Goal: Task Accomplishment & Management: Use online tool/utility

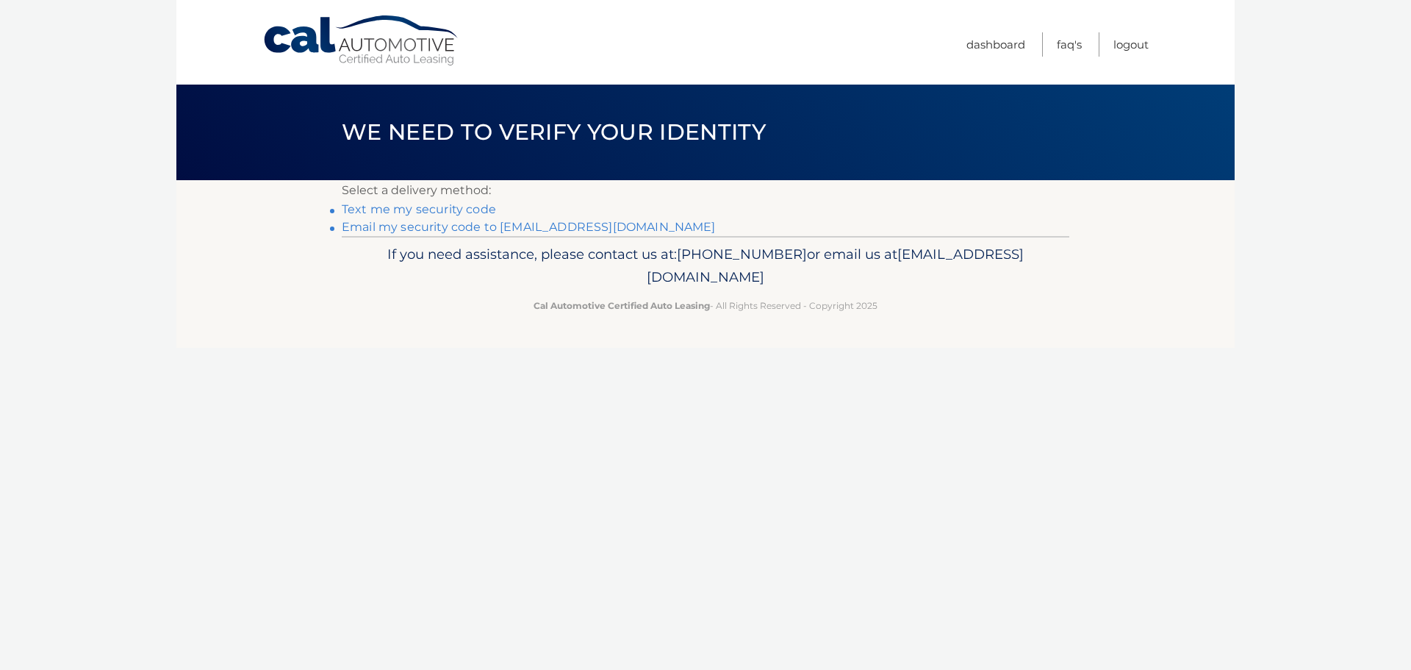
click at [433, 230] on link "Email my security code to [EMAIL_ADDRESS][DOMAIN_NAME]" at bounding box center [529, 227] width 374 height 14
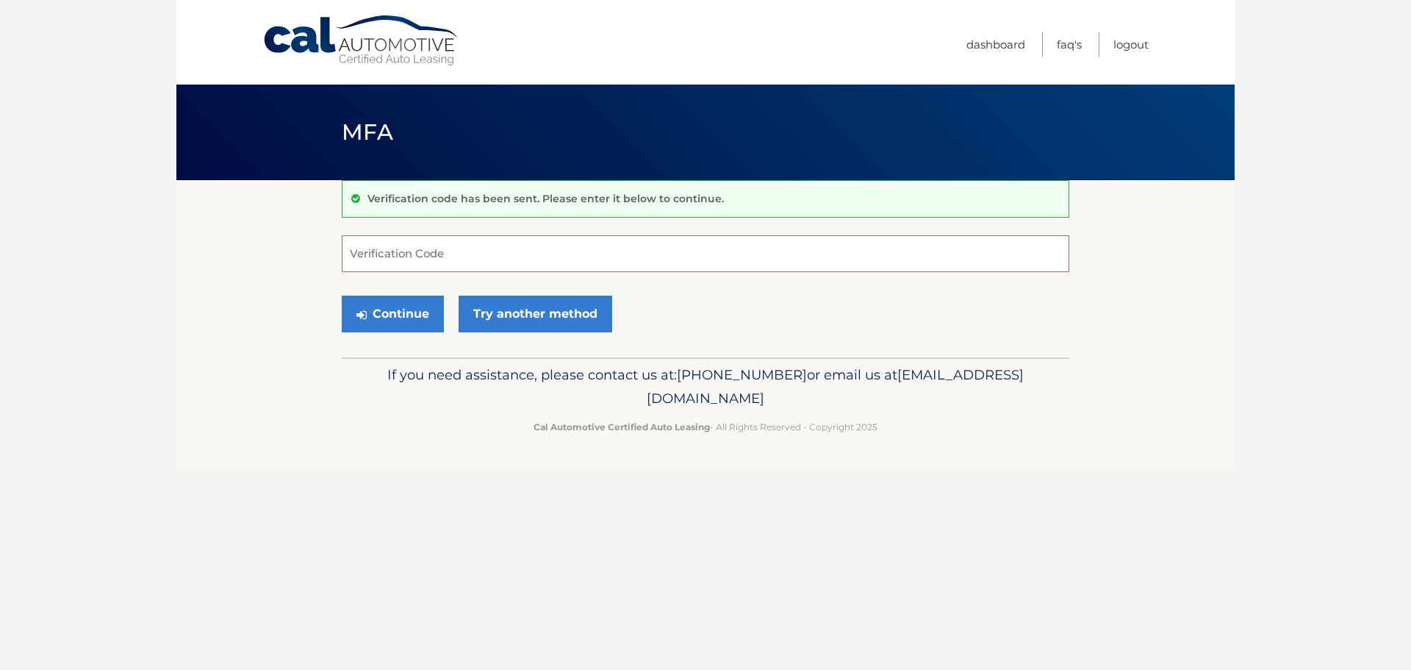
click at [572, 247] on input "Verification Code" at bounding box center [706, 253] width 728 height 37
paste input "937762"
click at [399, 319] on button "Continue" at bounding box center [393, 314] width 102 height 37
type input "937762"
click at [399, 319] on button "Continue" at bounding box center [393, 314] width 102 height 37
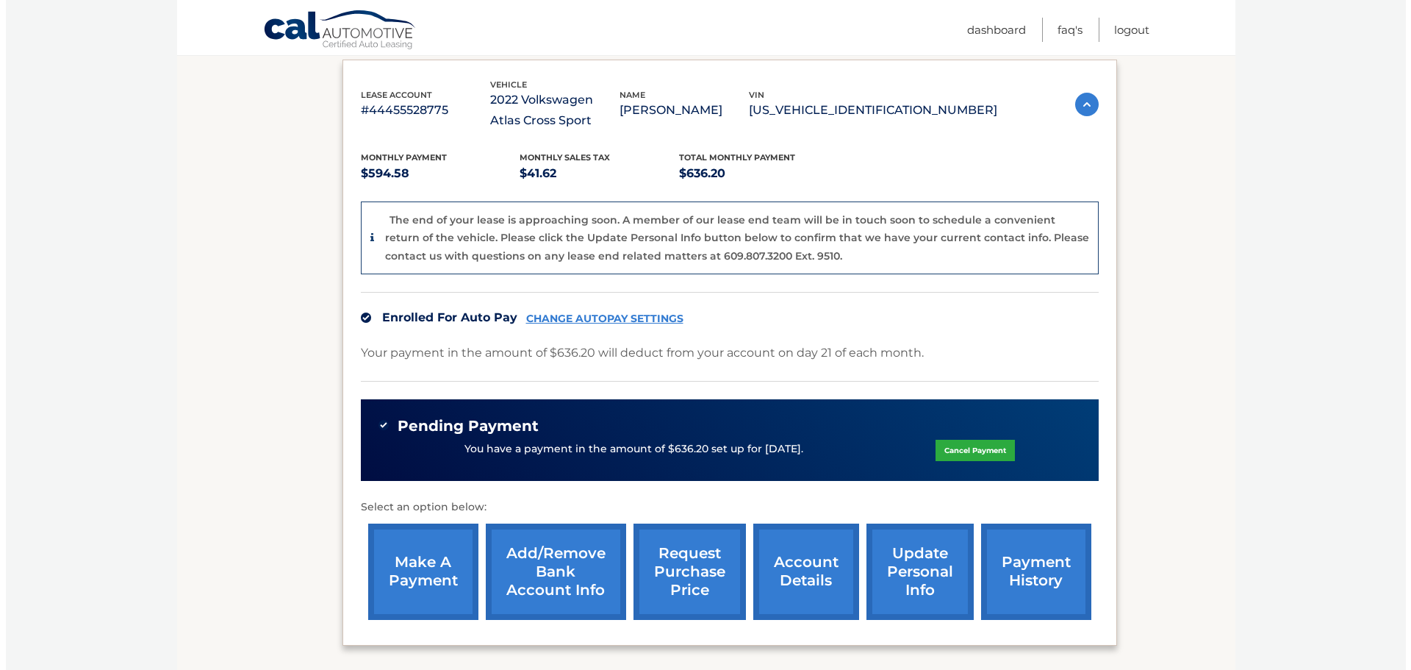
scroll to position [376, 0]
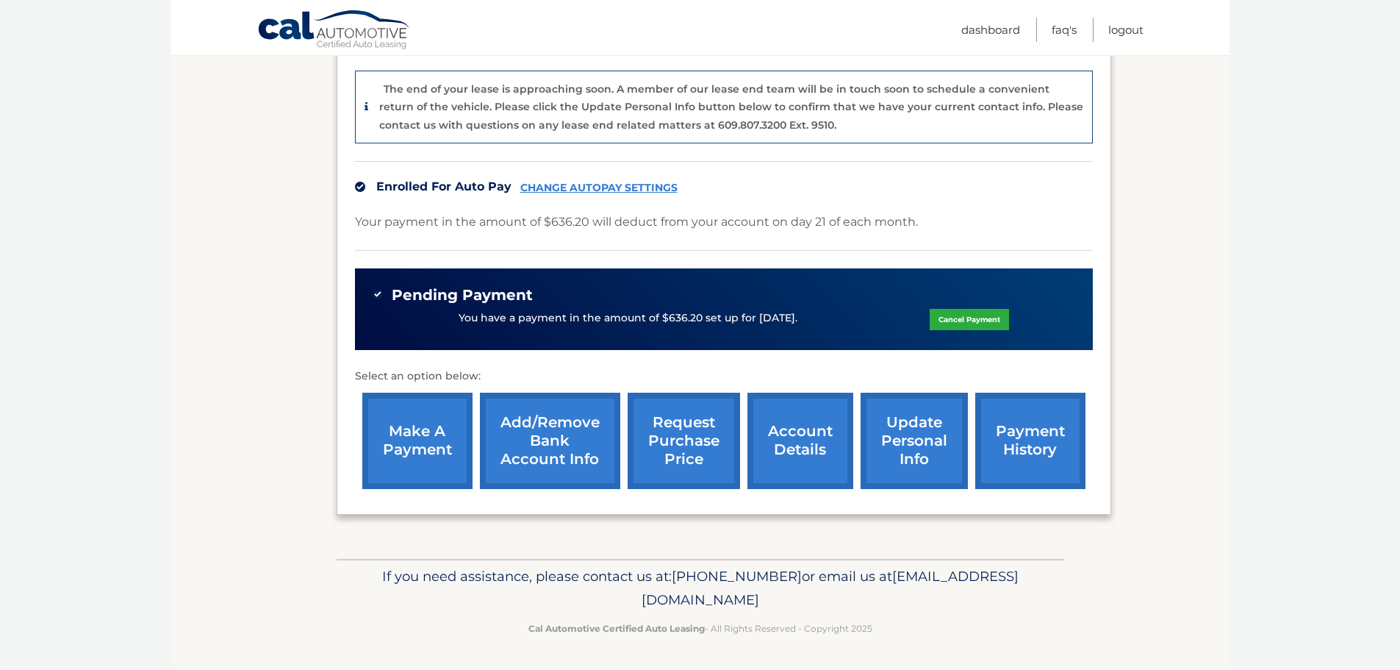
click at [672, 444] on link "request purchase price" at bounding box center [684, 441] width 112 height 96
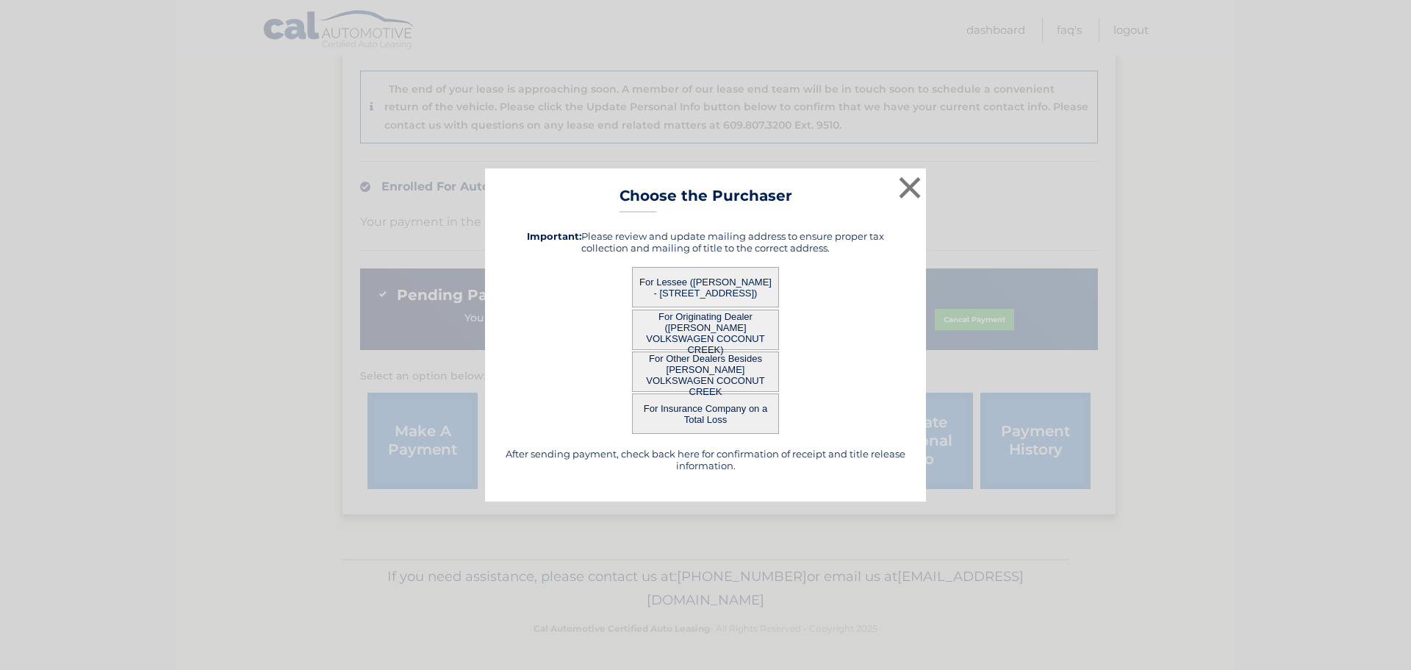
click at [686, 298] on button "For Lessee ([PERSON_NAME] - [STREET_ADDRESS])" at bounding box center [705, 287] width 147 height 40
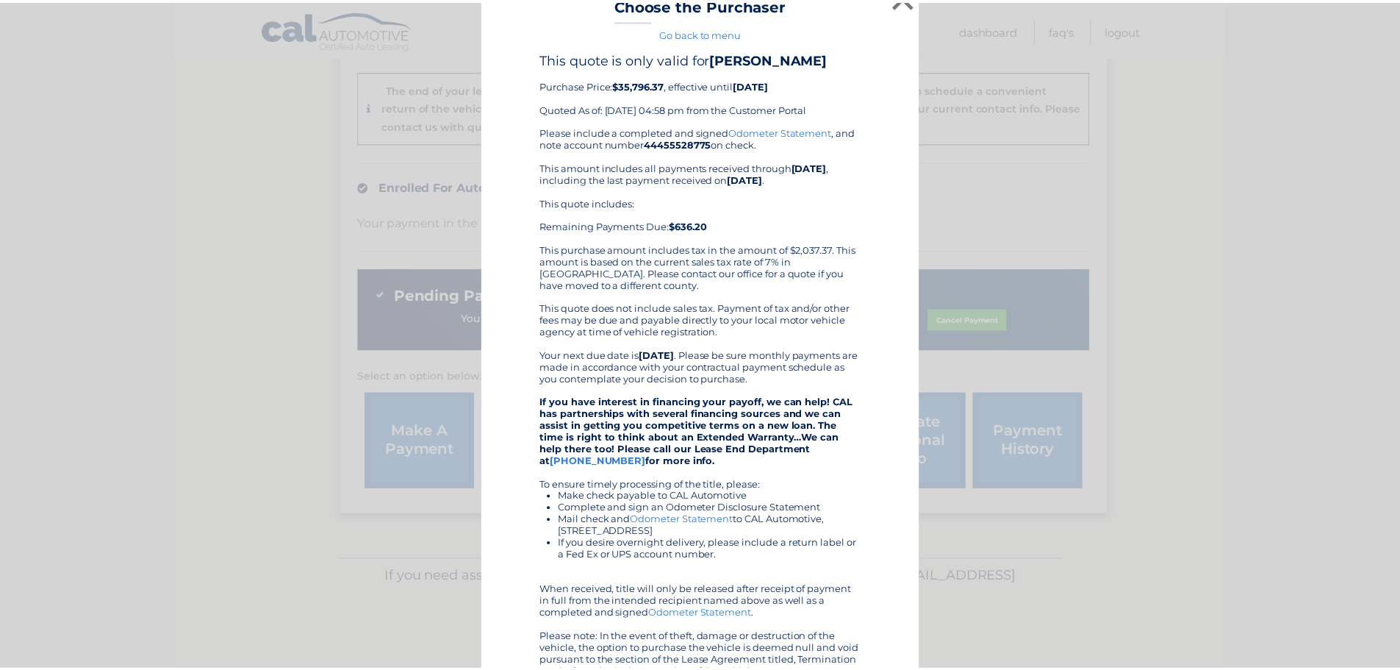
scroll to position [0, 0]
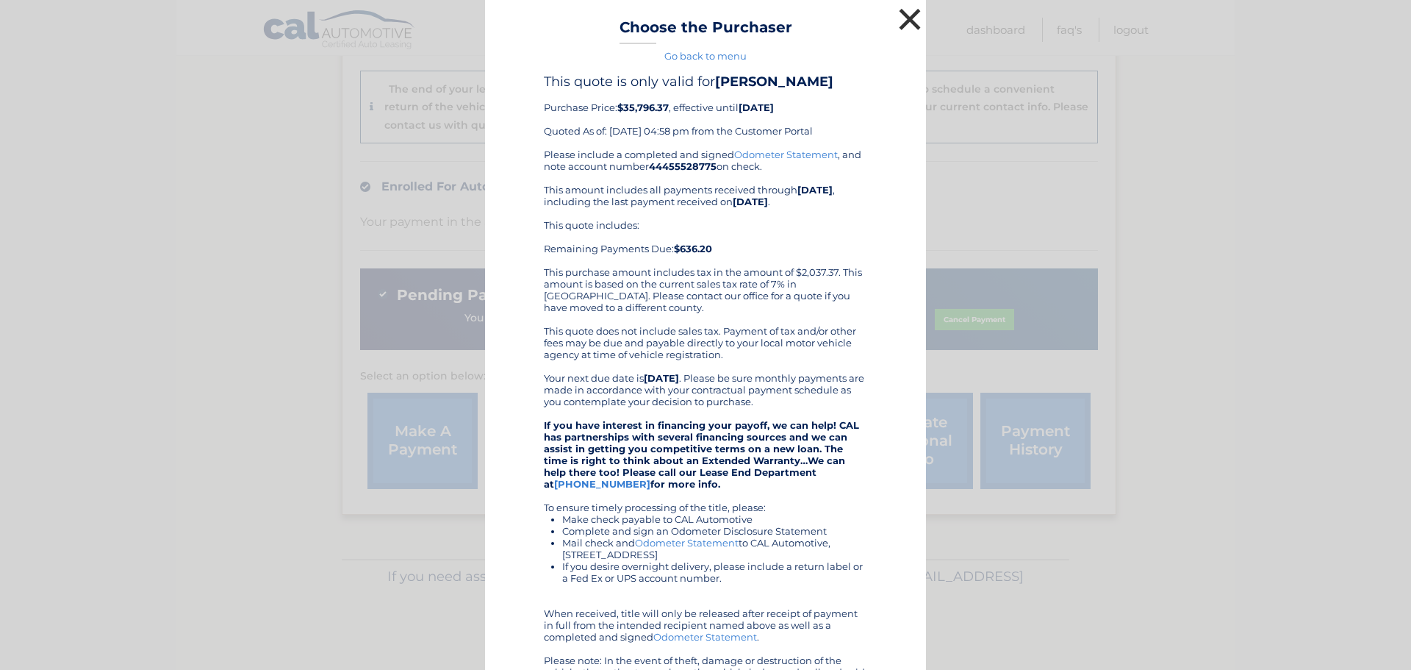
click at [917, 14] on button "×" at bounding box center [909, 18] width 29 height 29
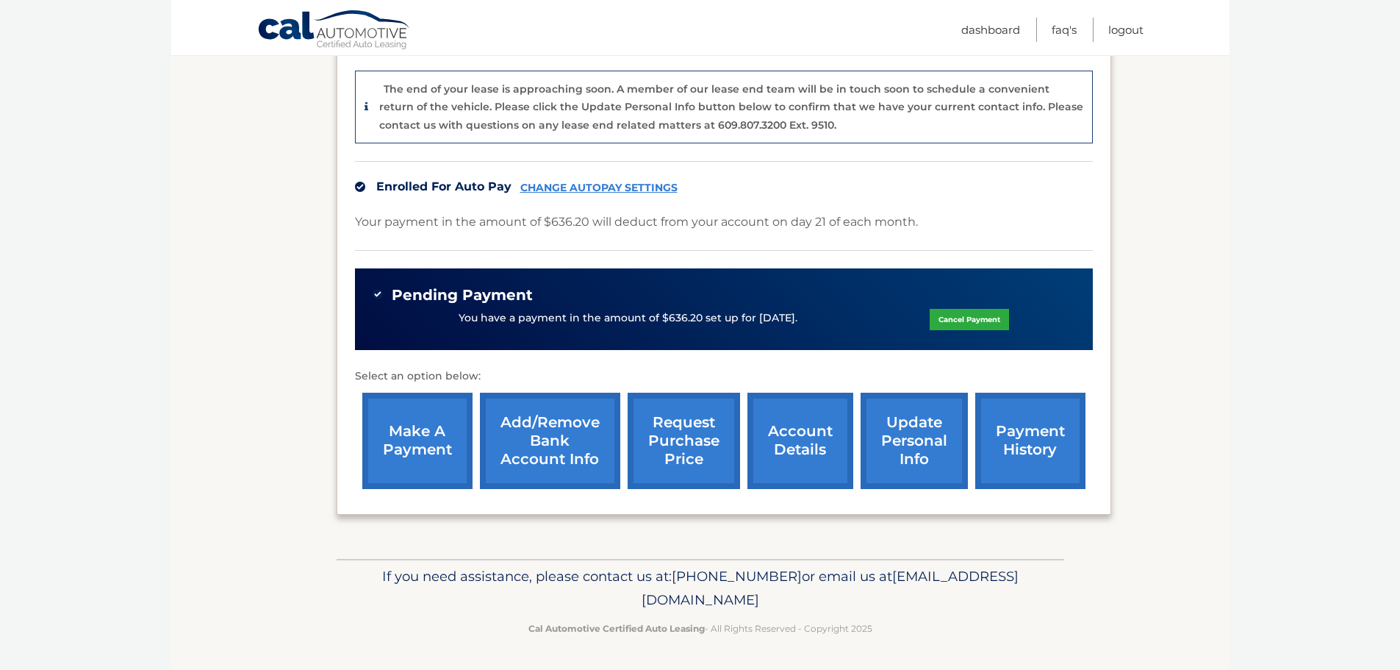
click at [701, 457] on link "request purchase price" at bounding box center [684, 441] width 112 height 96
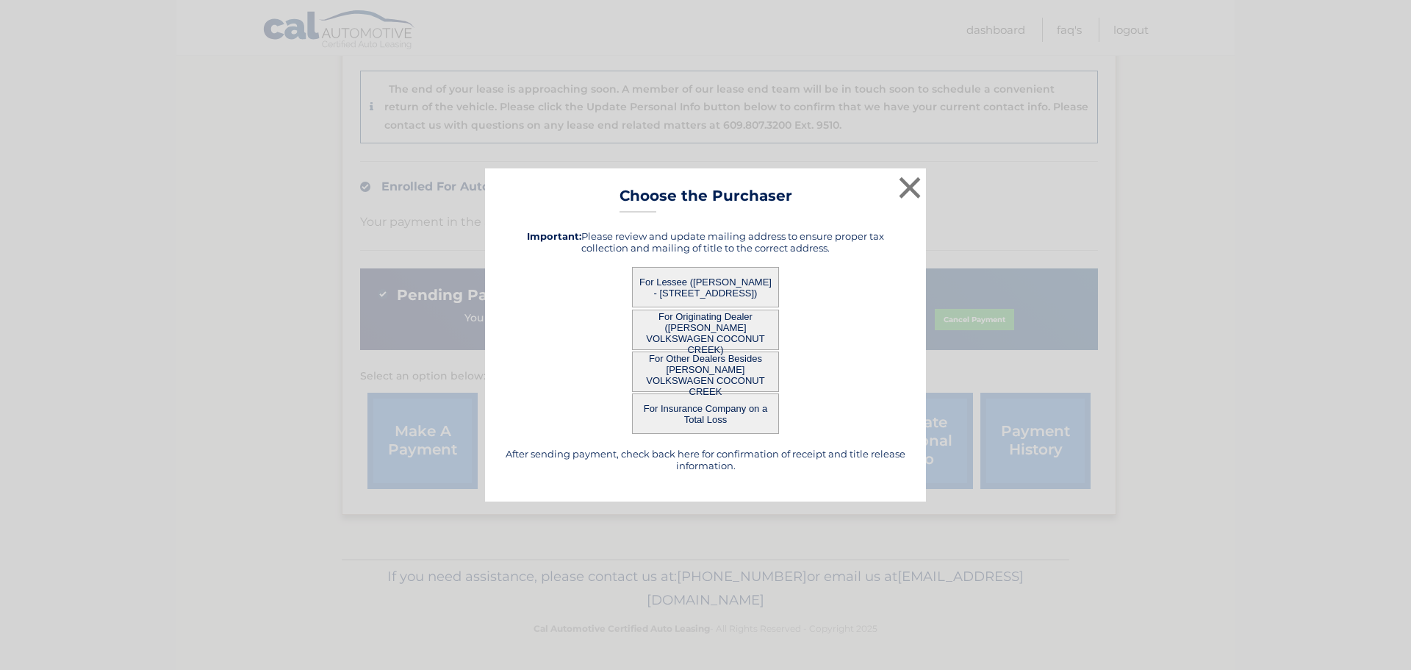
click at [685, 337] on button "For Originating Dealer ([PERSON_NAME] VOLKSWAGEN COCONUT CREEK)" at bounding box center [705, 329] width 147 height 40
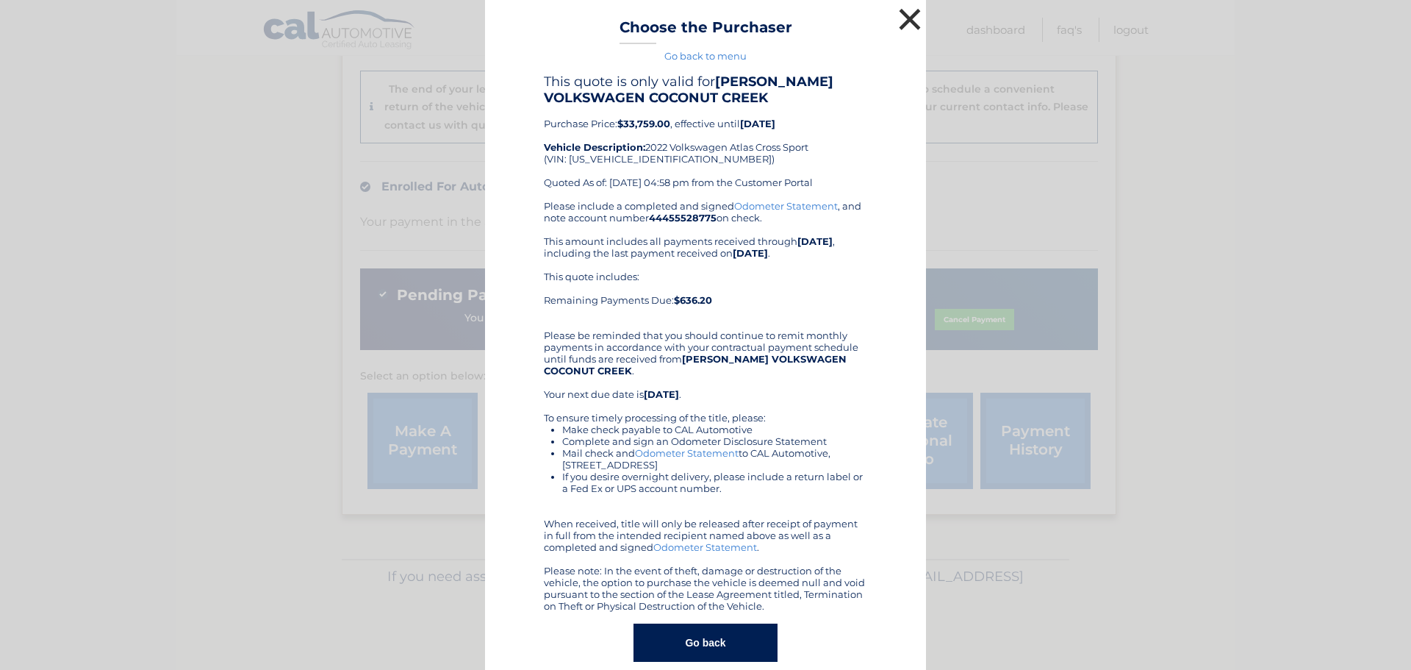
click at [906, 21] on button "×" at bounding box center [909, 18] width 29 height 29
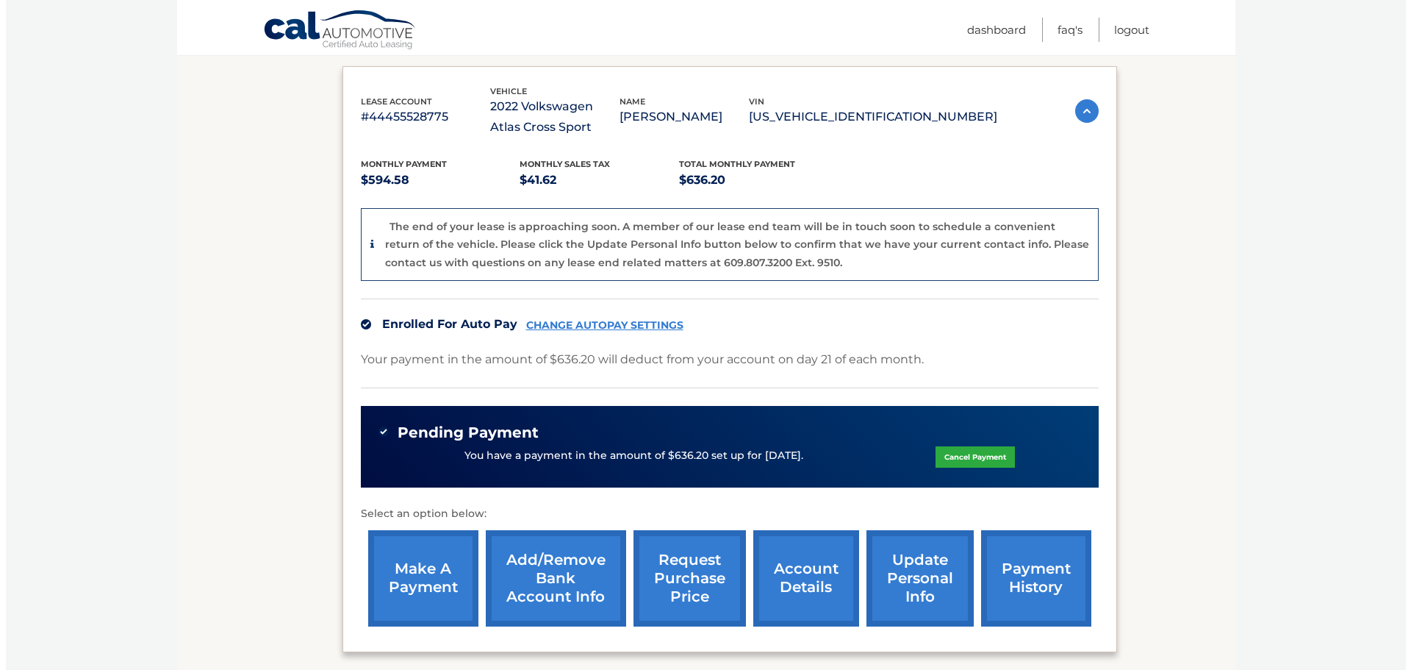
scroll to position [376, 0]
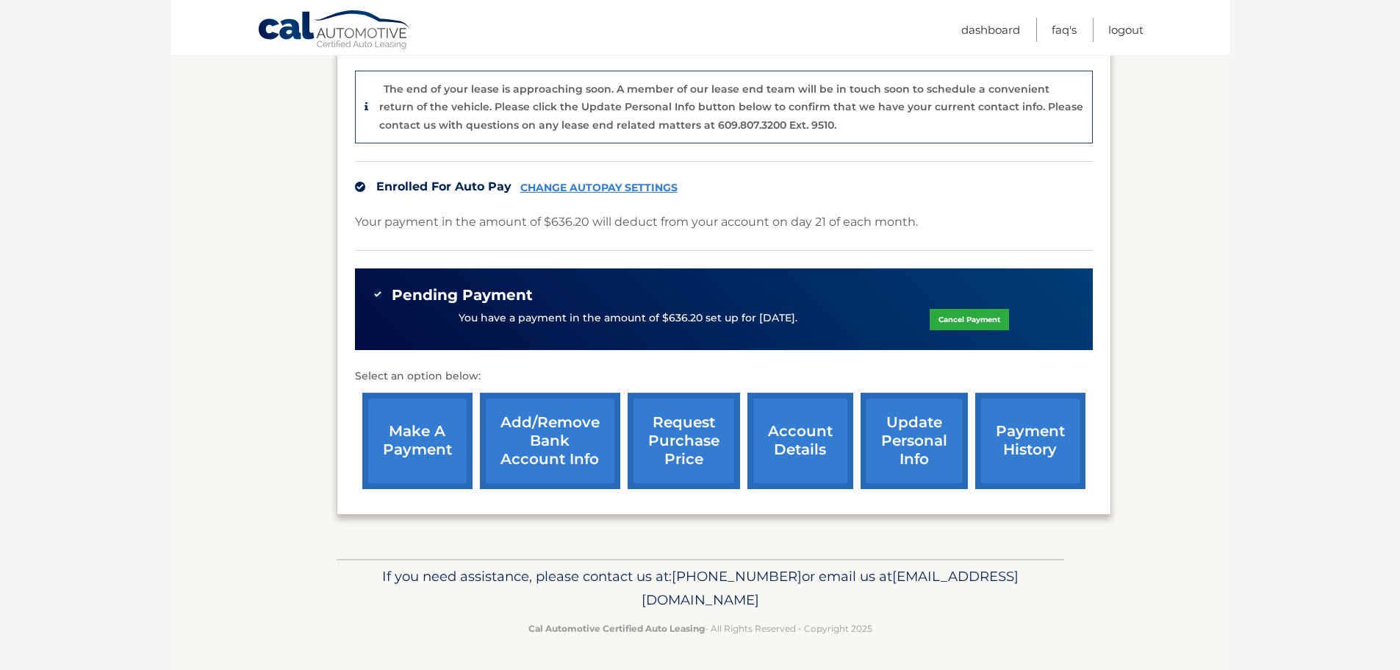
click at [699, 465] on link "request purchase price" at bounding box center [684, 441] width 112 height 96
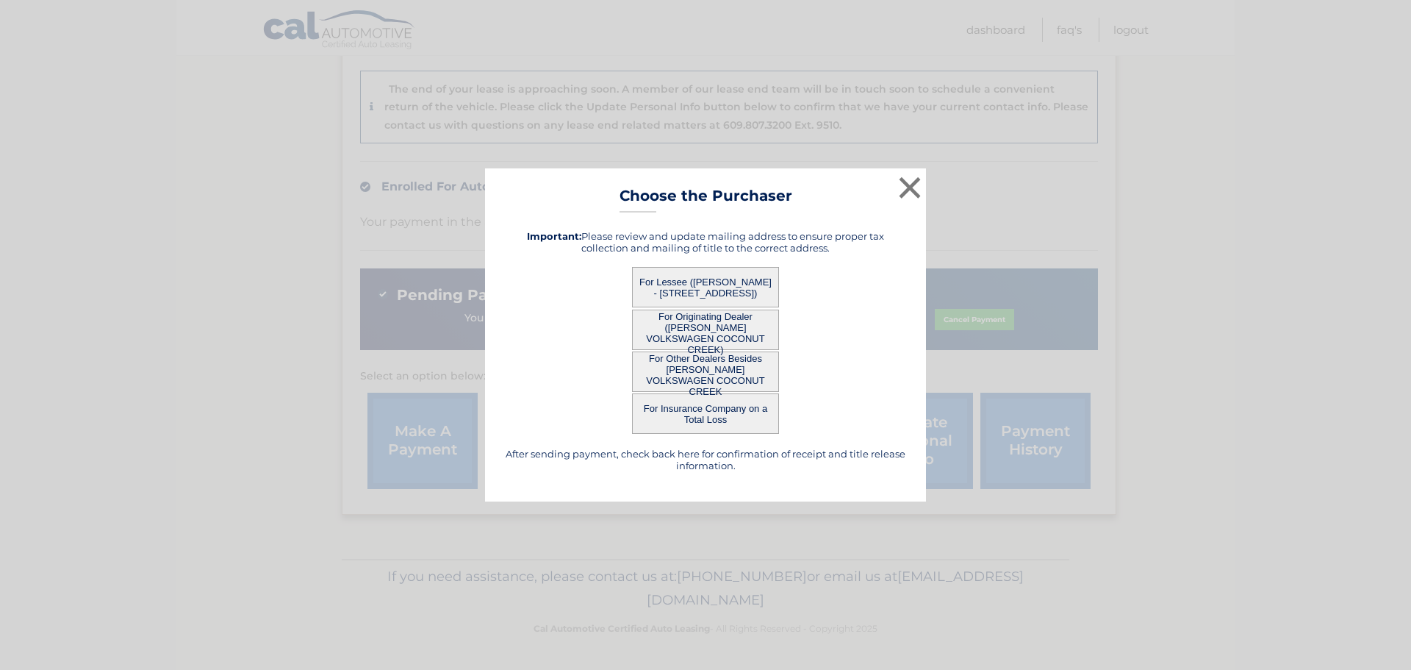
click at [704, 377] on button "For Other Dealers Besides [PERSON_NAME] VOLKSWAGEN COCONUT CREEK" at bounding box center [705, 371] width 147 height 40
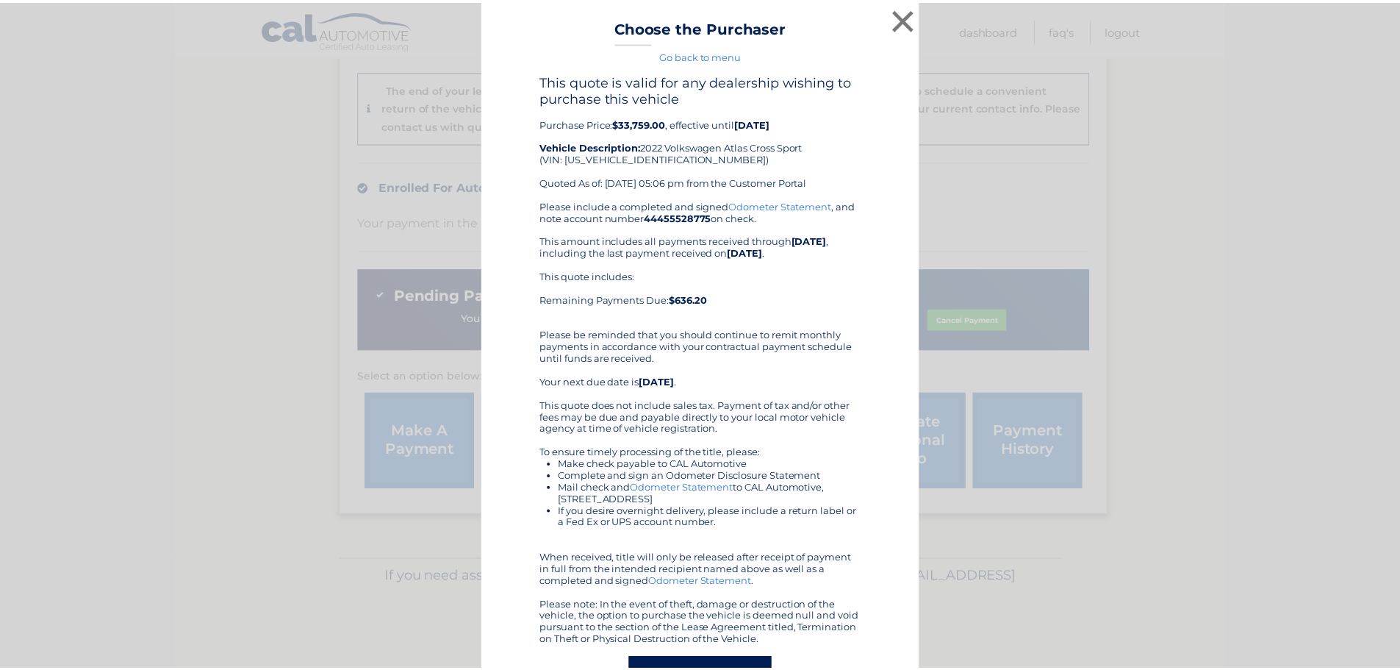
scroll to position [0, 0]
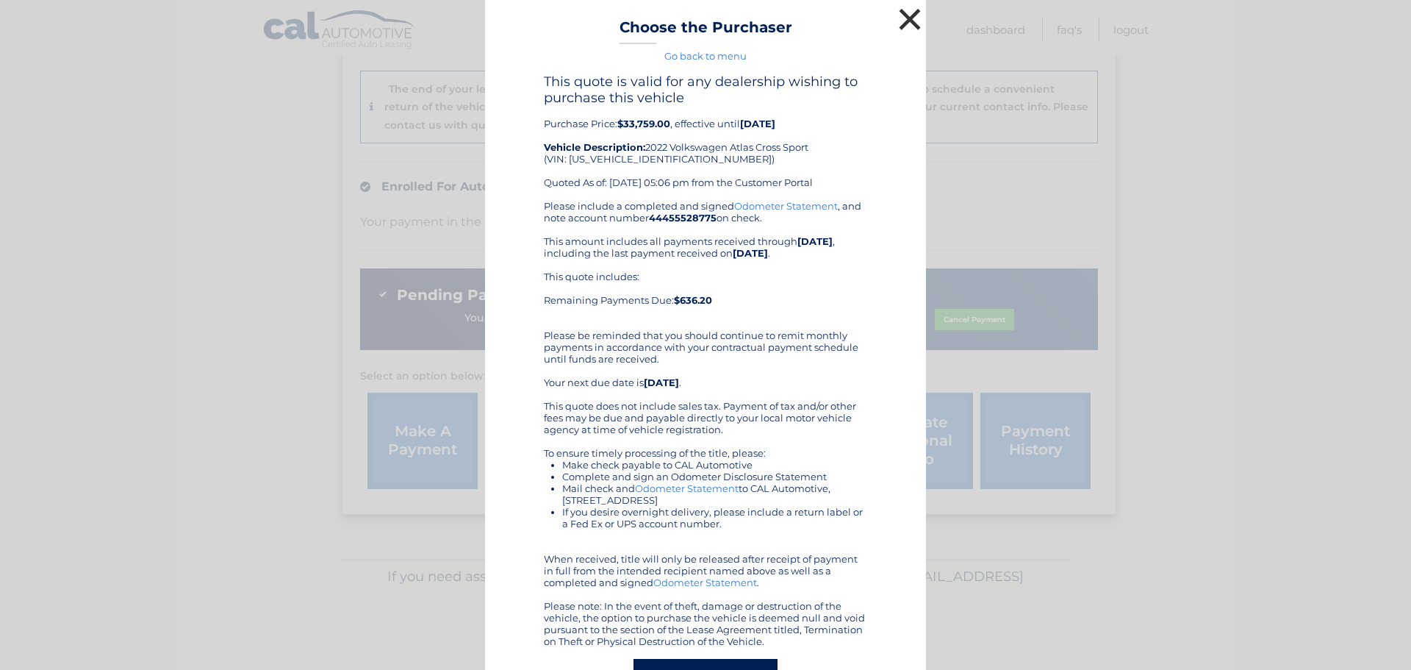
click at [897, 12] on button "×" at bounding box center [909, 18] width 29 height 29
